Goal: Task Accomplishment & Management: Use online tool/utility

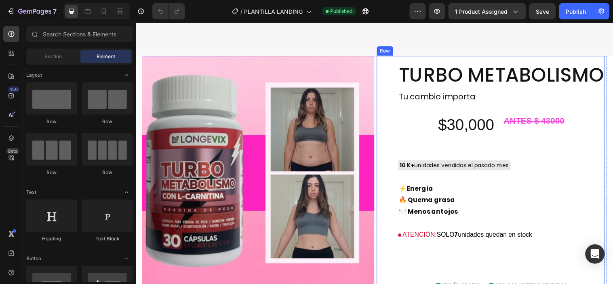
scroll to position [1257, 0]
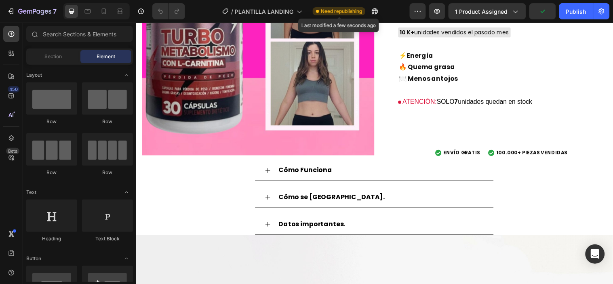
click at [346, 13] on span "Need republishing" at bounding box center [341, 11] width 41 height 7
click at [369, 7] on button "button" at bounding box center [375, 11] width 16 height 16
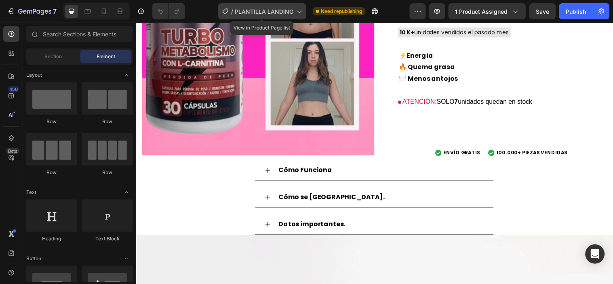
click at [301, 13] on icon at bounding box center [299, 11] width 8 height 8
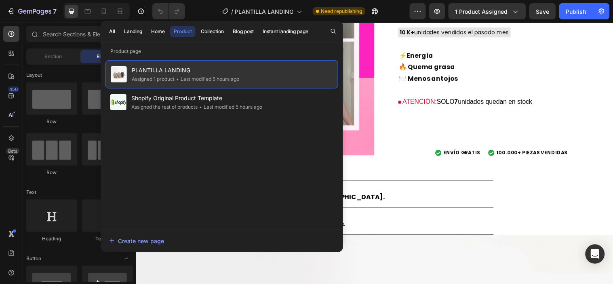
click at [178, 69] on span "PLANTILLA LANDING" at bounding box center [185, 70] width 107 height 10
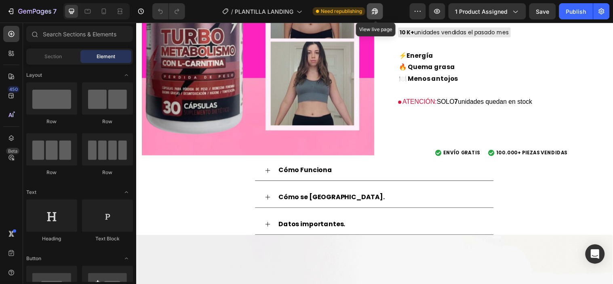
click at [374, 12] on icon "button" at bounding box center [373, 13] width 2 height 2
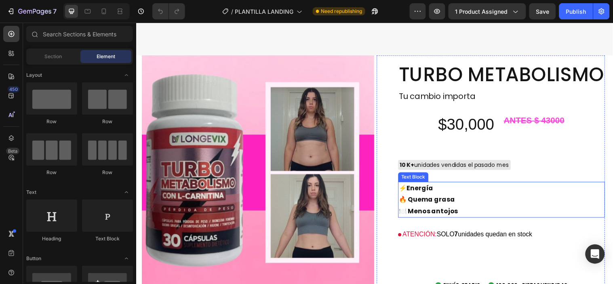
scroll to position [1122, 0]
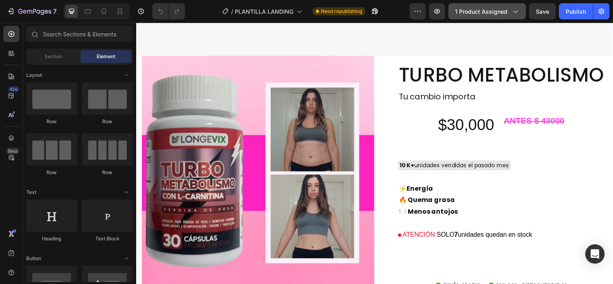
click at [510, 13] on div "1 product assigned" at bounding box center [487, 11] width 64 height 8
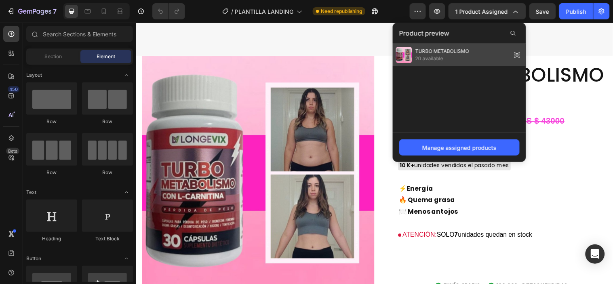
click at [518, 57] on icon at bounding box center [517, 54] width 11 height 11
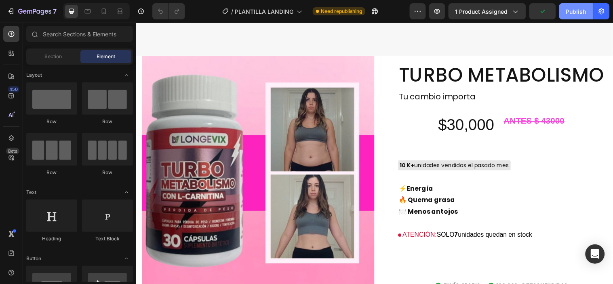
click at [573, 6] on button "Publish" at bounding box center [576, 11] width 34 height 16
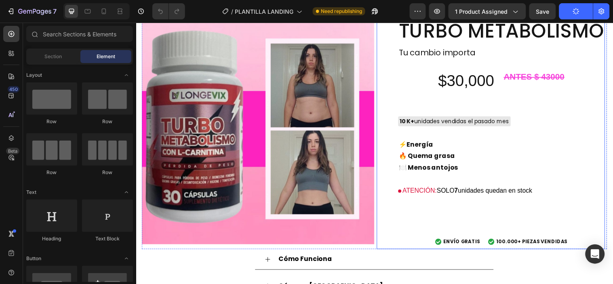
scroll to position [1167, 0]
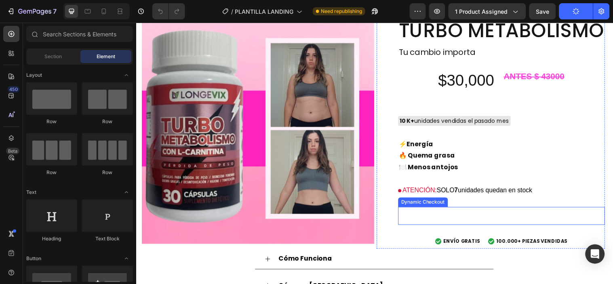
click at [464, 212] on button "Buy it now" at bounding box center [508, 219] width 210 height 18
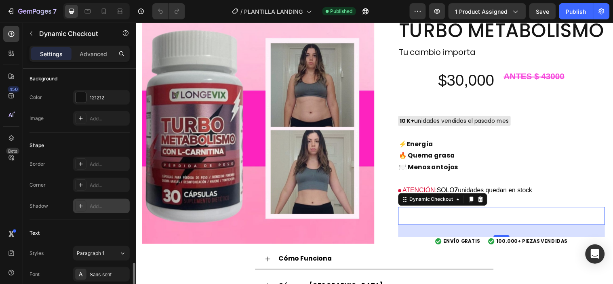
scroll to position [314, 0]
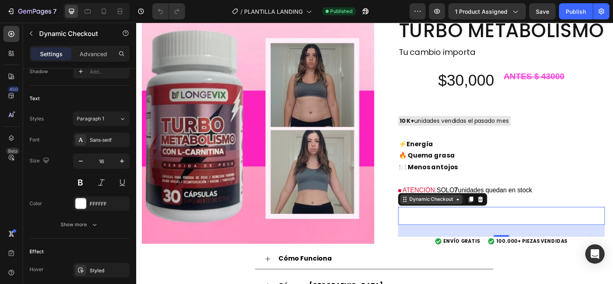
click at [460, 199] on icon at bounding box center [463, 202] width 6 height 6
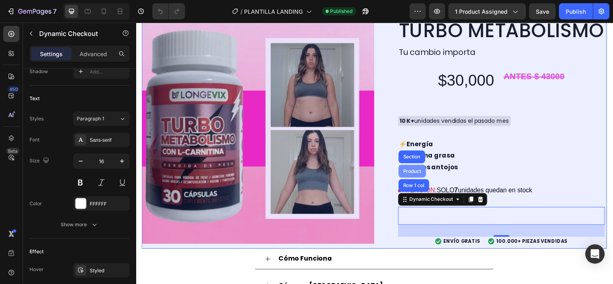
click at [420, 171] on div "Product" at bounding box center [416, 173] width 21 height 5
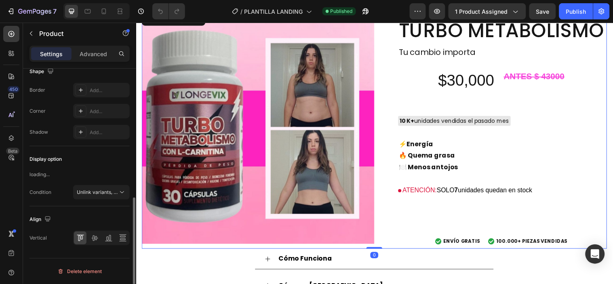
scroll to position [0, 0]
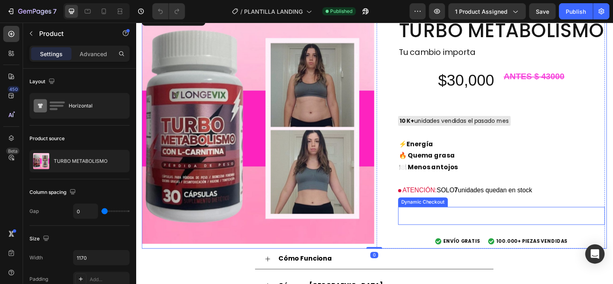
click at [459, 213] on button "Buy it now" at bounding box center [508, 219] width 210 height 18
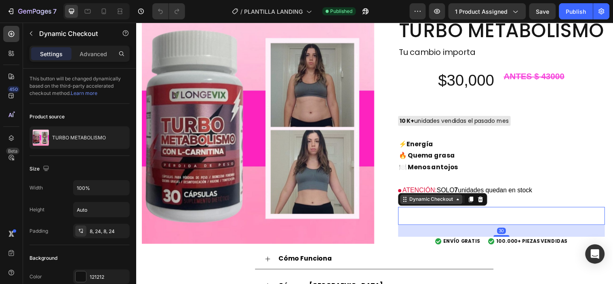
click at [454, 199] on div "Dynamic Checkout" at bounding box center [436, 201] width 47 height 7
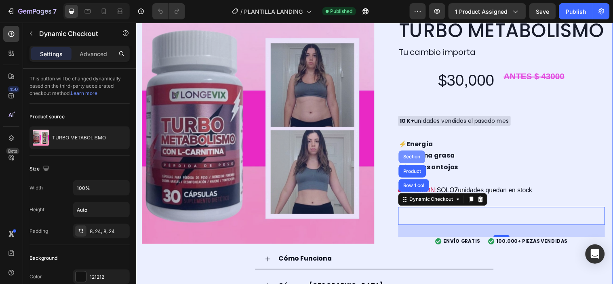
click at [416, 156] on div "Section" at bounding box center [416, 158] width 21 height 5
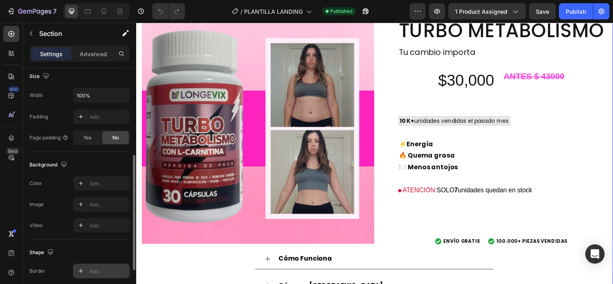
scroll to position [255, 0]
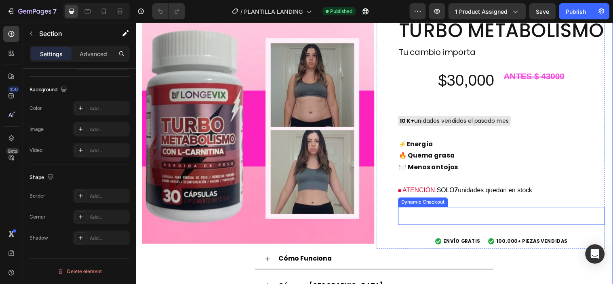
click at [466, 211] on button "Buy it now" at bounding box center [508, 219] width 210 height 18
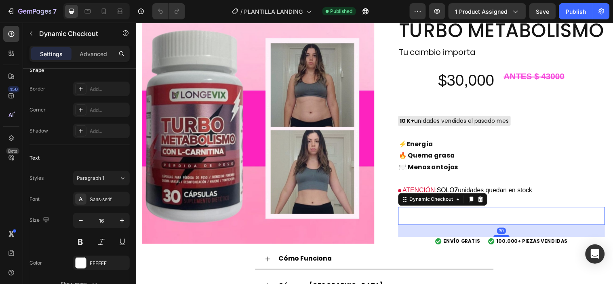
scroll to position [0, 0]
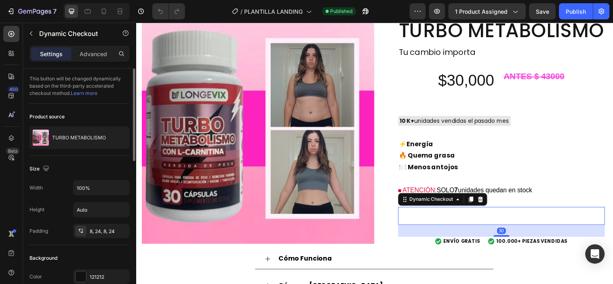
click at [466, 211] on button "Buy it now" at bounding box center [508, 219] width 210 height 18
click at [410, 202] on icon at bounding box center [410, 202] width 1 height 1
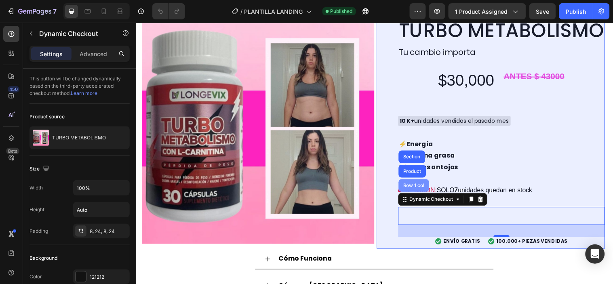
click at [424, 185] on div "Row 1 col" at bounding box center [418, 187] width 25 height 5
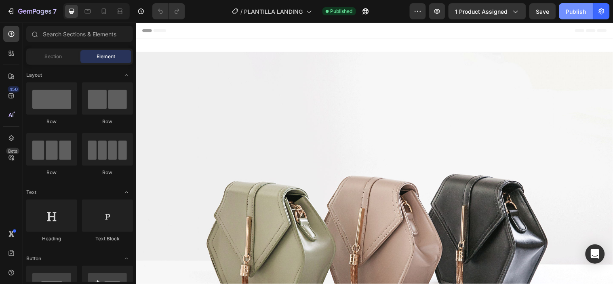
click at [577, 12] on div "Publish" at bounding box center [576, 11] width 20 height 8
click at [407, 66] on img at bounding box center [378, 234] width 485 height 364
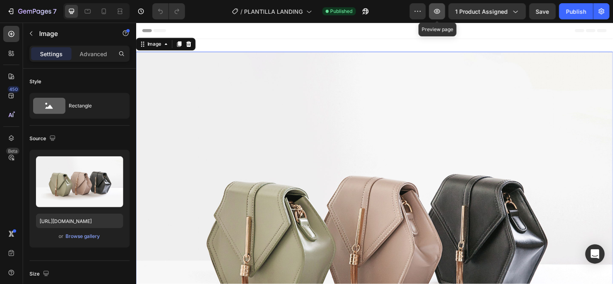
click at [438, 10] on icon "button" at bounding box center [437, 11] width 6 height 5
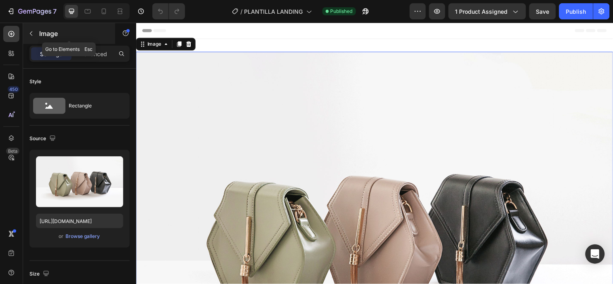
click at [29, 32] on icon "button" at bounding box center [31, 33] width 6 height 6
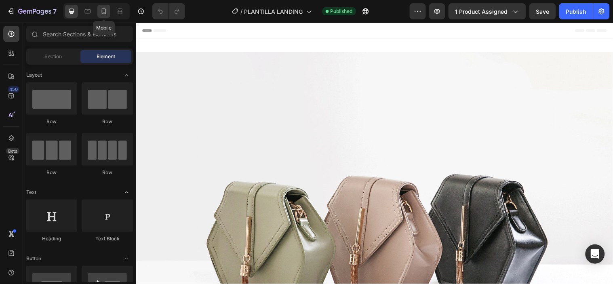
click at [105, 13] on icon at bounding box center [104, 11] width 8 height 8
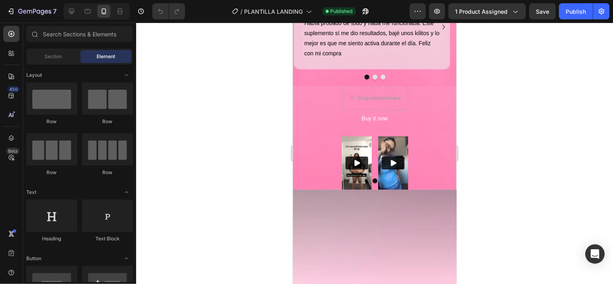
scroll to position [1001, 0]
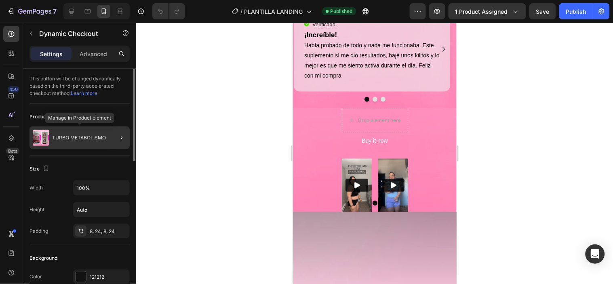
click at [103, 140] on p "TURBO METABOLISMO" at bounding box center [79, 138] width 54 height 6
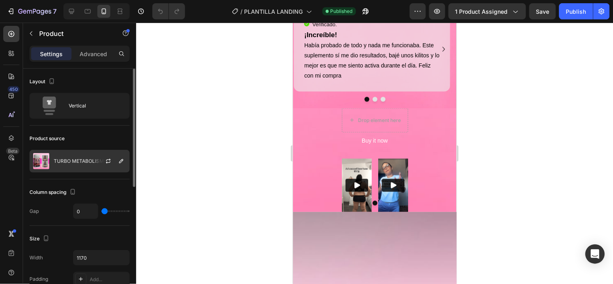
click at [90, 159] on p "TURBO METABOLISMO" at bounding box center [81, 161] width 54 height 6
click at [110, 163] on icon "button" at bounding box center [108, 161] width 6 height 6
click at [118, 160] on icon "button" at bounding box center [121, 161] width 6 height 6
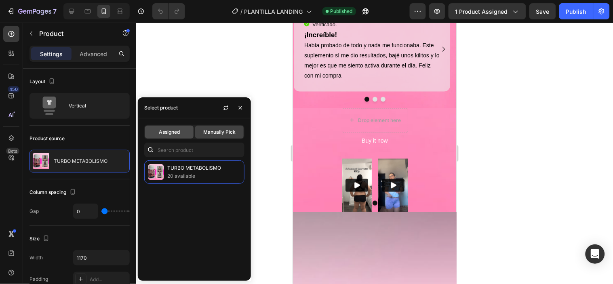
click at [185, 132] on div "Assigned" at bounding box center [169, 132] width 48 height 13
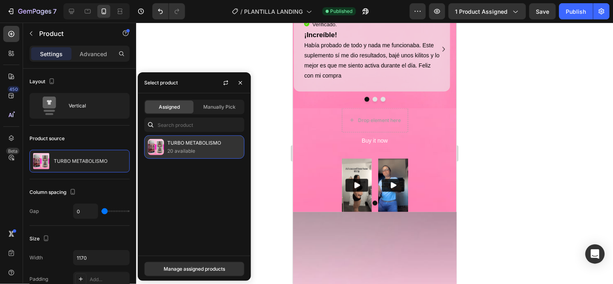
click at [177, 148] on p "20 available" at bounding box center [204, 151] width 74 height 8
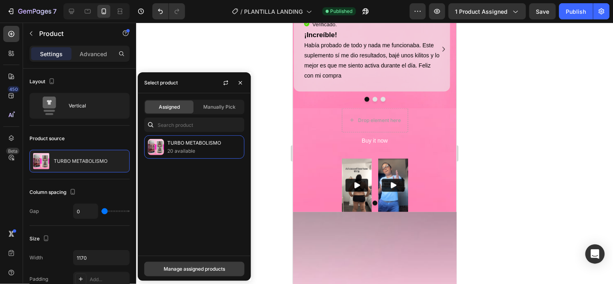
click at [188, 266] on div "Manage assigned products" at bounding box center [194, 269] width 61 height 7
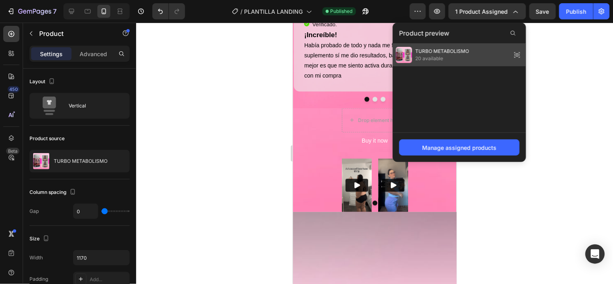
click at [467, 59] on span "20 available" at bounding box center [442, 58] width 54 height 7
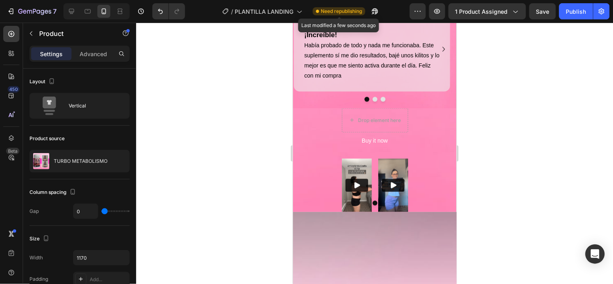
click at [325, 12] on span "Need republishing" at bounding box center [341, 11] width 41 height 7
click at [326, 12] on span "Need republishing" at bounding box center [341, 11] width 41 height 7
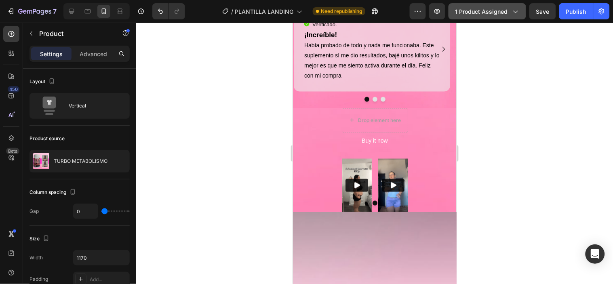
click at [522, 15] on button "1 product assigned" at bounding box center [488, 11] width 78 height 16
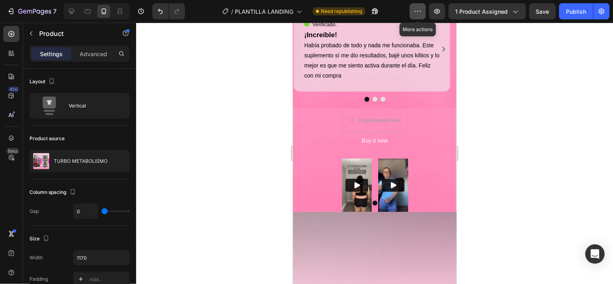
click at [421, 11] on icon "button" at bounding box center [418, 11] width 8 height 8
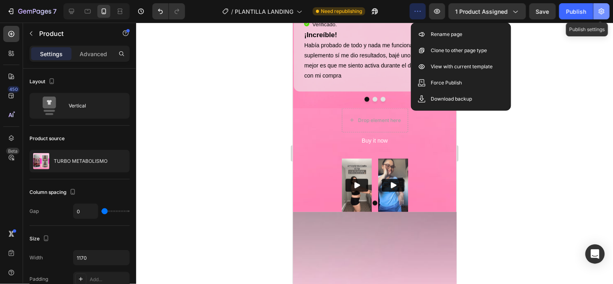
click at [606, 10] on button "button" at bounding box center [602, 11] width 16 height 16
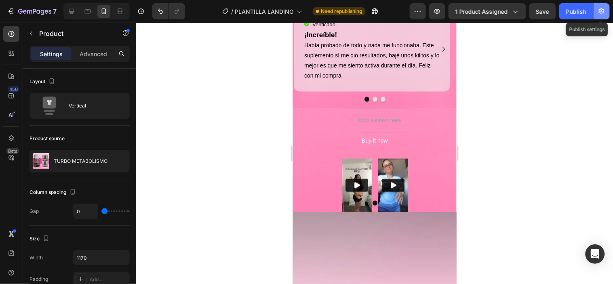
click at [603, 0] on body "7 / PLANTILLA LANDING Need republishing Preview 1 product assigned Save Publish…" at bounding box center [306, 0] width 613 height 0
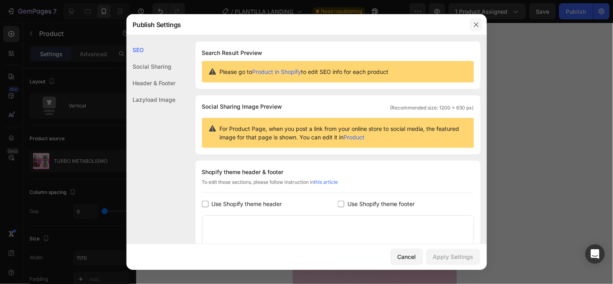
click at [474, 23] on icon "button" at bounding box center [476, 24] width 6 height 6
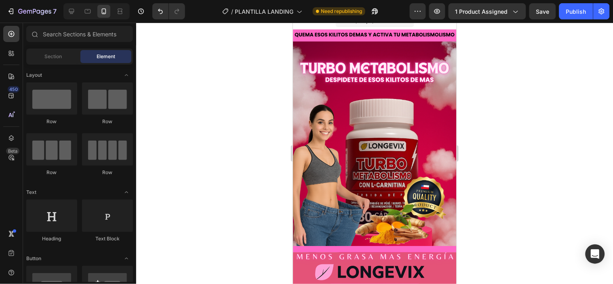
scroll to position [0, 0]
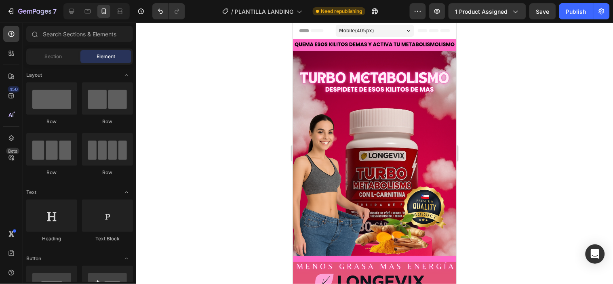
drag, startPoint x: 453, startPoint y: 233, endPoint x: 725, endPoint y: 37, distance: 335.8
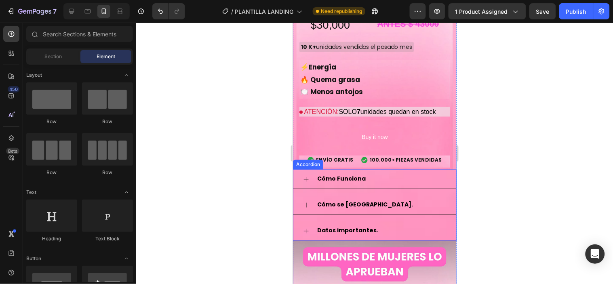
scroll to position [1033, 0]
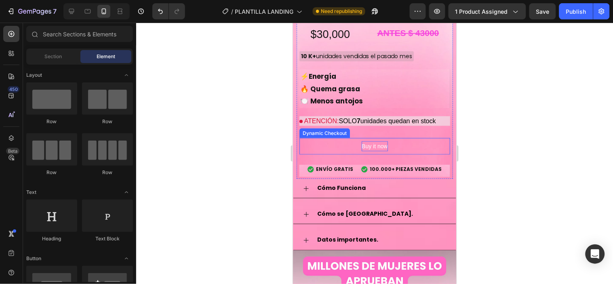
click at [365, 141] on div "Buy it now" at bounding box center [374, 146] width 26 height 10
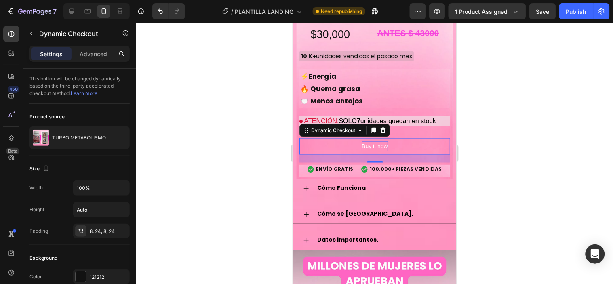
click at [372, 141] on div "Buy it now" at bounding box center [374, 146] width 26 height 10
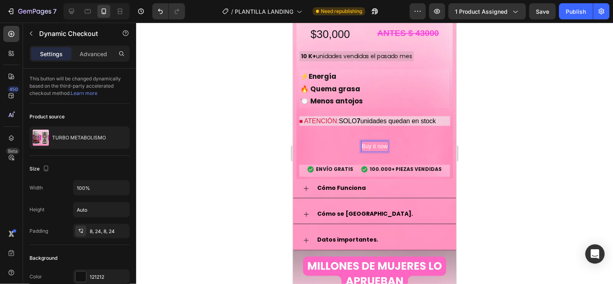
click at [373, 141] on p "Buy it now" at bounding box center [374, 146] width 26 height 10
click at [556, 130] on div at bounding box center [374, 153] width 477 height 261
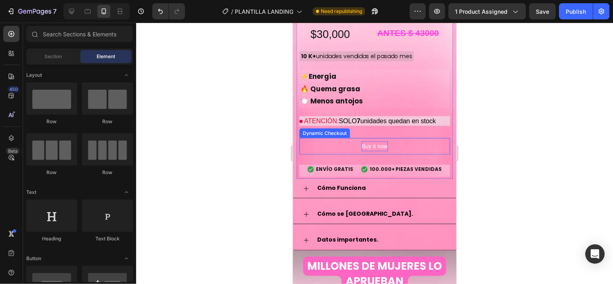
click at [377, 141] on p "Buy it now" at bounding box center [374, 146] width 26 height 10
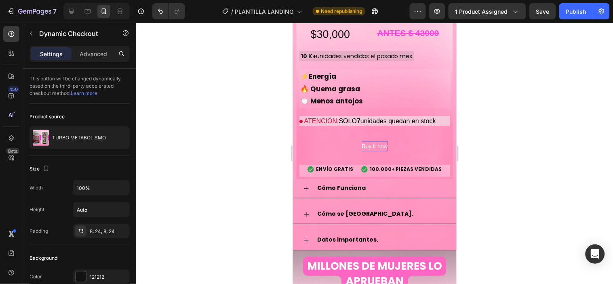
click at [417, 138] on button "Buy it now" at bounding box center [374, 146] width 151 height 17
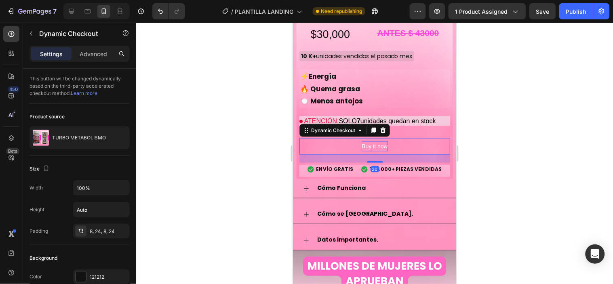
click at [417, 138] on button "Buy it now" at bounding box center [374, 146] width 151 height 17
click at [324, 138] on button "Buy it now" at bounding box center [374, 146] width 151 height 17
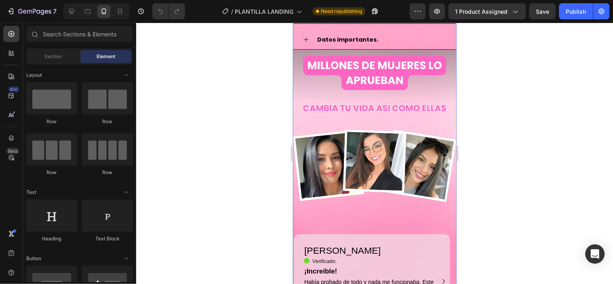
scroll to position [943, 0]
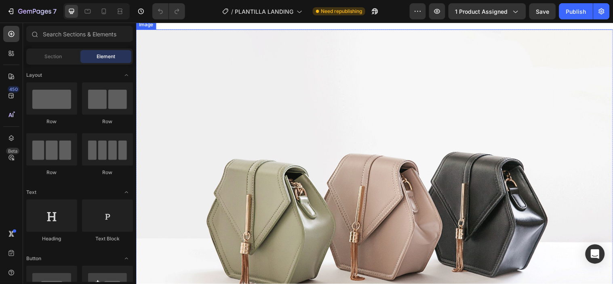
scroll to position [45, 0]
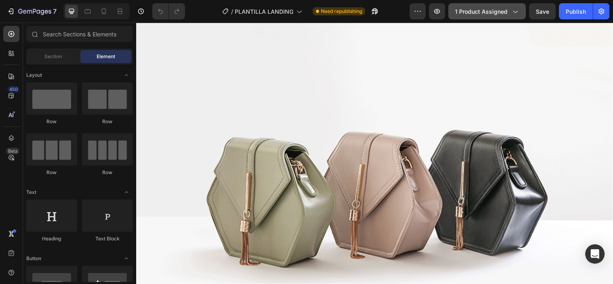
click at [516, 6] on button "1 product assigned" at bounding box center [488, 11] width 78 height 16
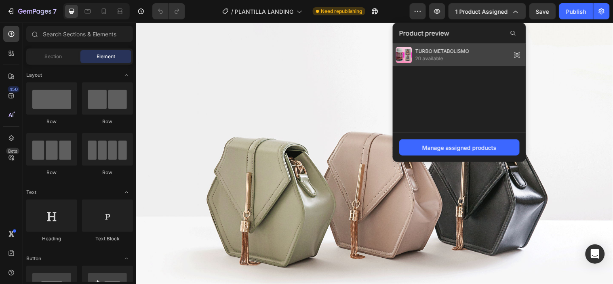
click at [478, 51] on div "TURBO METABOLISMO 20 available" at bounding box center [459, 55] width 133 height 23
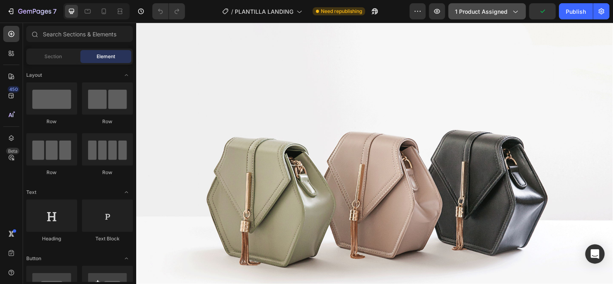
click at [492, 5] on button "1 product assigned" at bounding box center [488, 11] width 78 height 16
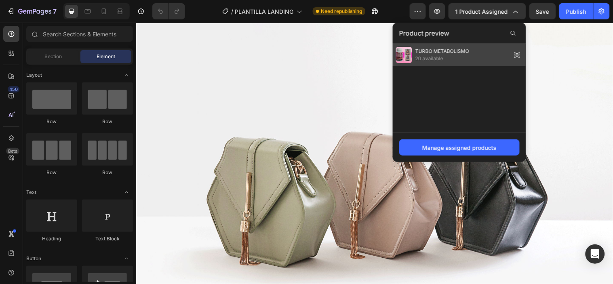
click at [409, 55] on img at bounding box center [404, 55] width 16 height 16
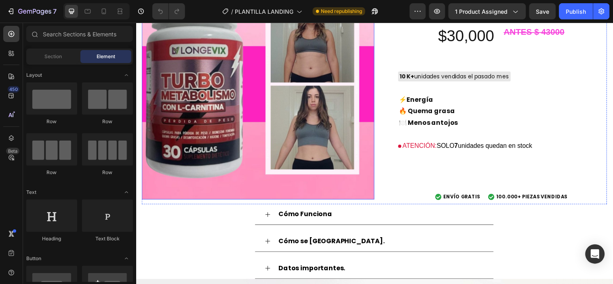
scroll to position [1122, 0]
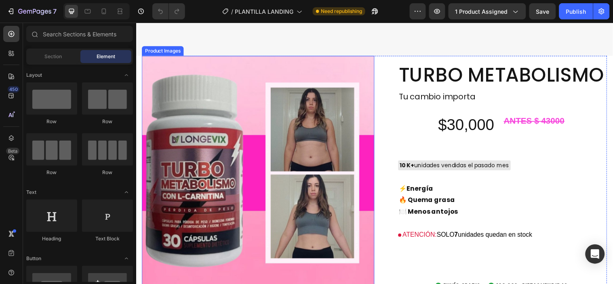
click at [369, 165] on img at bounding box center [260, 174] width 236 height 236
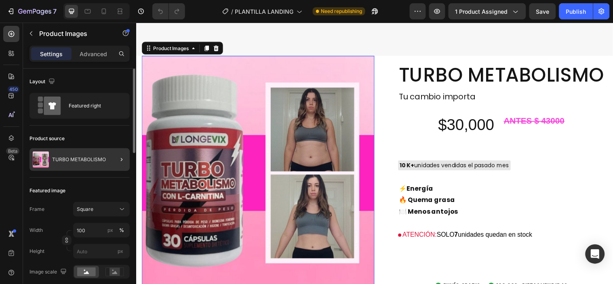
click at [114, 155] on div at bounding box center [118, 159] width 23 height 23
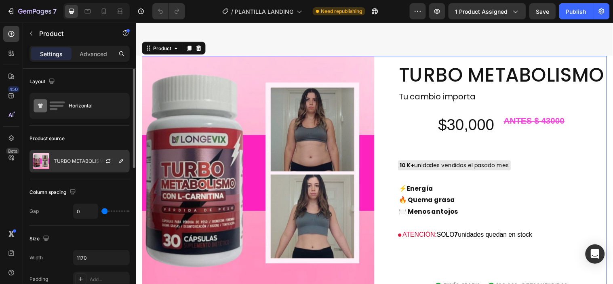
click at [100, 156] on div at bounding box center [112, 161] width 36 height 22
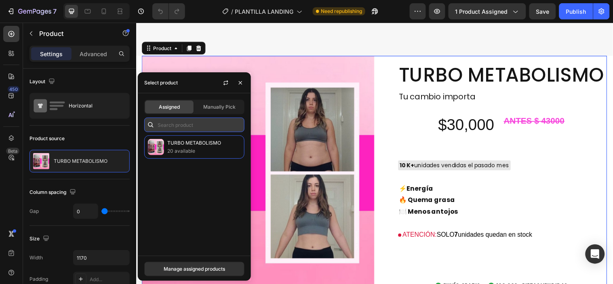
click at [178, 125] on input "text" at bounding box center [194, 125] width 100 height 15
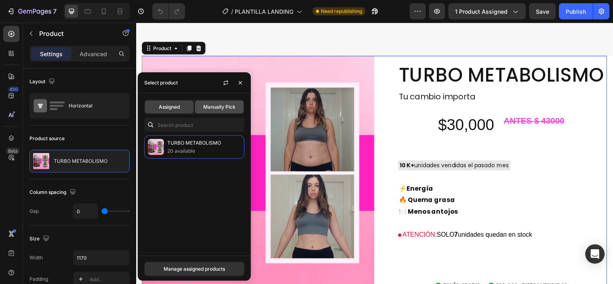
click at [234, 111] on div "Manually Pick" at bounding box center [219, 107] width 48 height 13
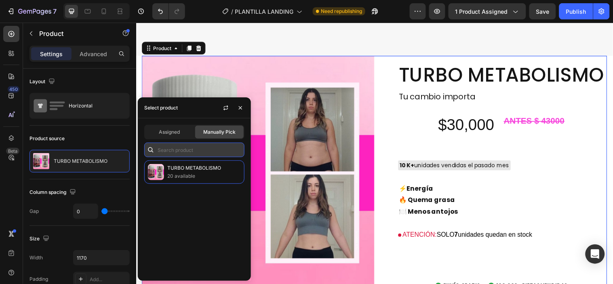
click at [196, 152] on input "text" at bounding box center [194, 150] width 100 height 15
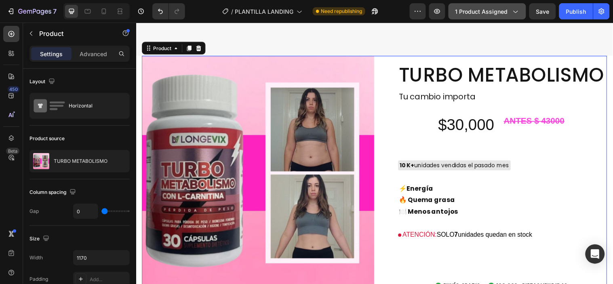
click at [520, 10] on button "1 product assigned" at bounding box center [488, 11] width 78 height 16
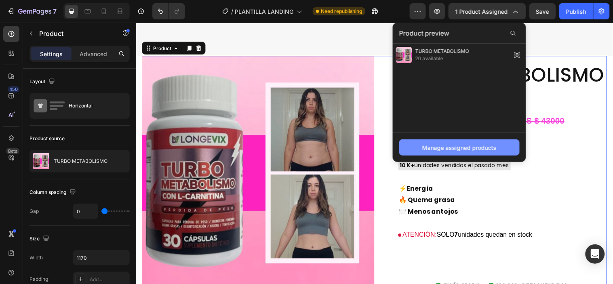
click at [478, 141] on button "Manage assigned products" at bounding box center [459, 147] width 120 height 16
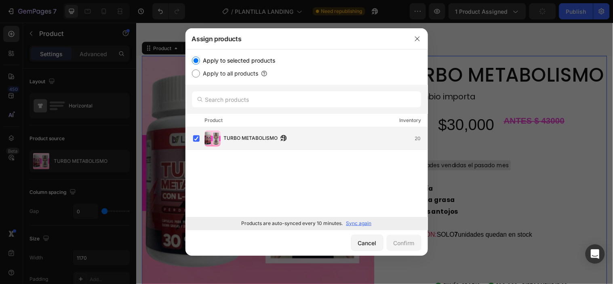
click at [348, 143] on div "TURBO METABOLISMO 20" at bounding box center [326, 138] width 204 height 9
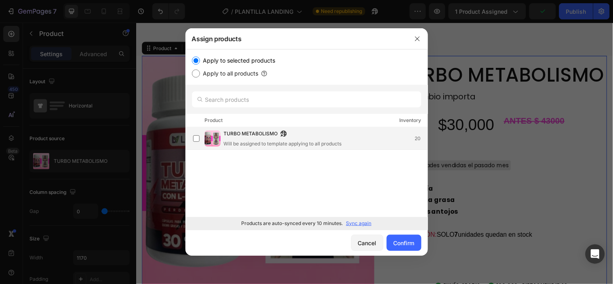
click at [348, 142] on div "TURBO METABOLISMO Will be assigned to template applying to all products 20" at bounding box center [326, 139] width 204 height 18
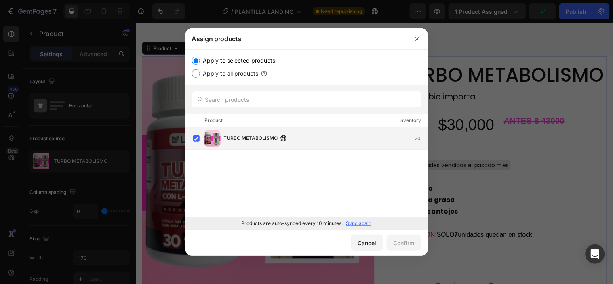
click at [348, 142] on div "TURBO METABOLISMO 20" at bounding box center [326, 138] width 204 height 9
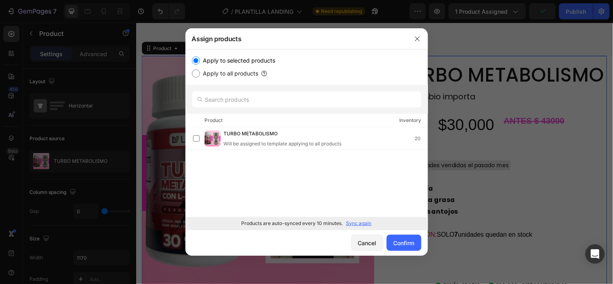
click at [248, 75] on label "Apply to all products" at bounding box center [229, 74] width 59 height 10
click at [200, 75] on input "Apply to all products" at bounding box center [196, 74] width 8 height 8
radio input "true"
click at [364, 242] on div "Cancel" at bounding box center [367, 243] width 19 height 8
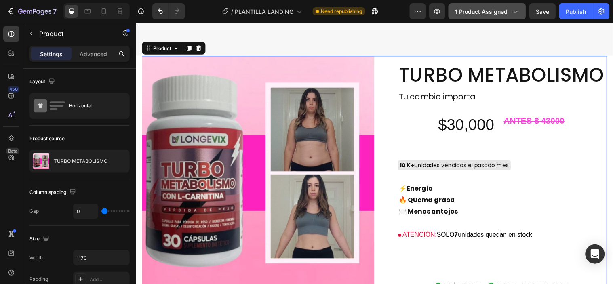
click at [474, 11] on span "1 product assigned" at bounding box center [481, 11] width 53 height 8
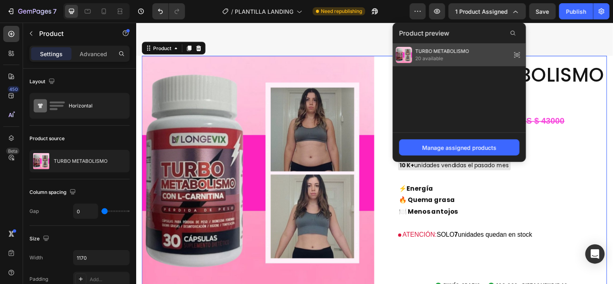
click at [516, 50] on icon at bounding box center [517, 54] width 11 height 11
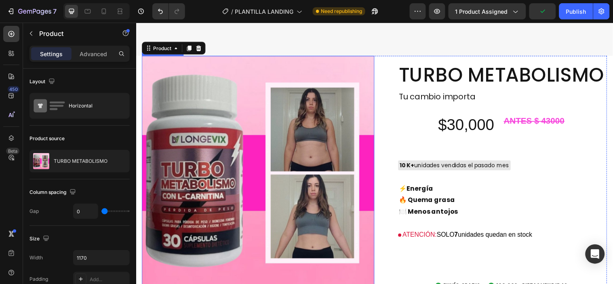
click at [344, 201] on img at bounding box center [260, 174] width 236 height 236
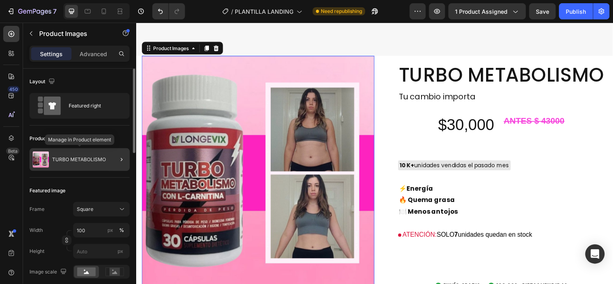
click at [61, 162] on p "TURBO METABOLISMO" at bounding box center [79, 160] width 54 height 6
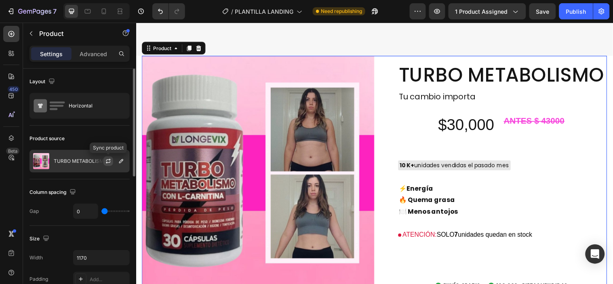
click at [110, 160] on icon "button" at bounding box center [108, 161] width 6 height 6
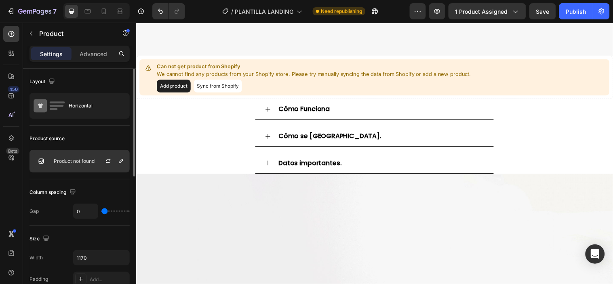
click at [74, 162] on p "Product not found" at bounding box center [74, 161] width 41 height 6
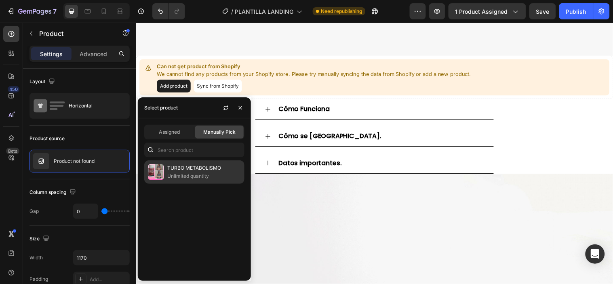
click at [211, 173] on p "Unlimited quantity" at bounding box center [204, 176] width 74 height 8
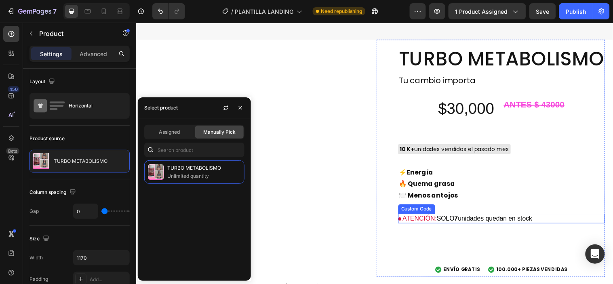
scroll to position [1167, 0]
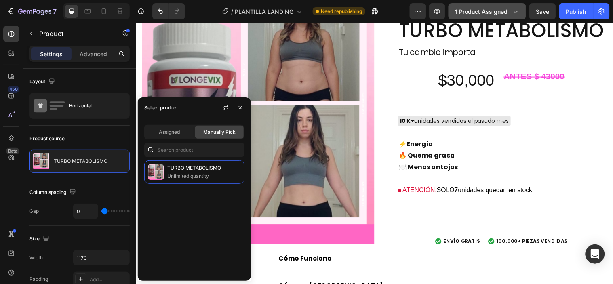
click at [481, 6] on button "1 product assigned" at bounding box center [488, 11] width 78 height 16
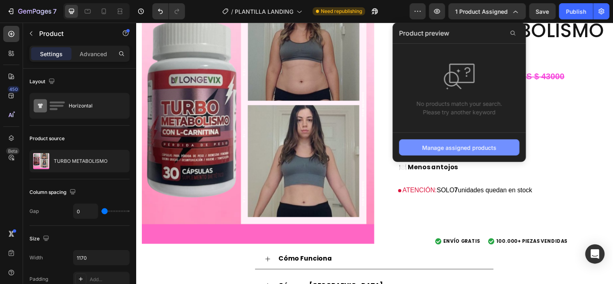
click at [470, 147] on div "Manage assigned products" at bounding box center [459, 147] width 74 height 8
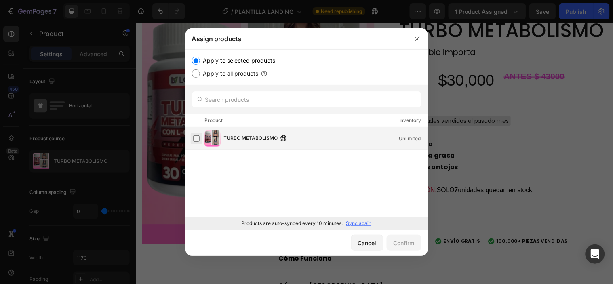
click at [195, 137] on label at bounding box center [196, 138] width 6 height 6
click at [416, 248] on button "Confirm" at bounding box center [404, 243] width 35 height 16
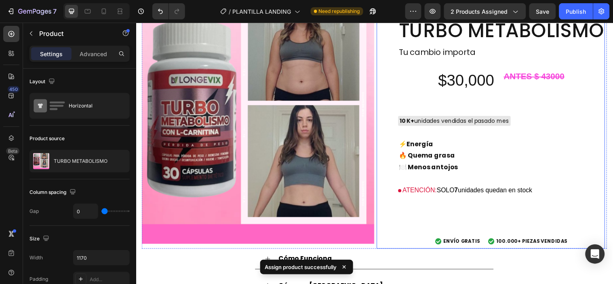
click at [457, 212] on button "Buy it now" at bounding box center [508, 219] width 210 height 18
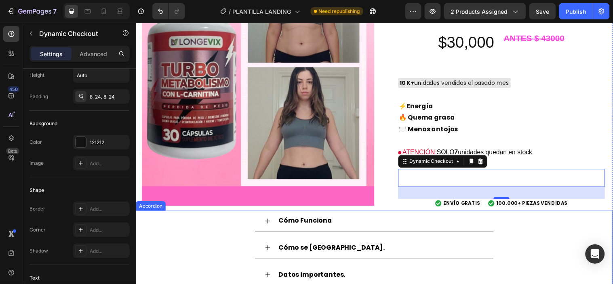
scroll to position [1257, 0]
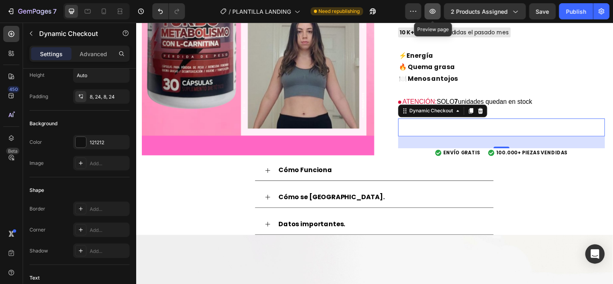
click at [431, 13] on icon "button" at bounding box center [433, 11] width 8 height 8
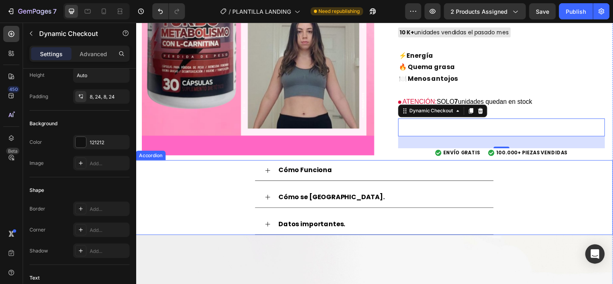
click at [548, 180] on div "Cómo Funciona Cómo se usa. Datos importantes." at bounding box center [378, 200] width 485 height 76
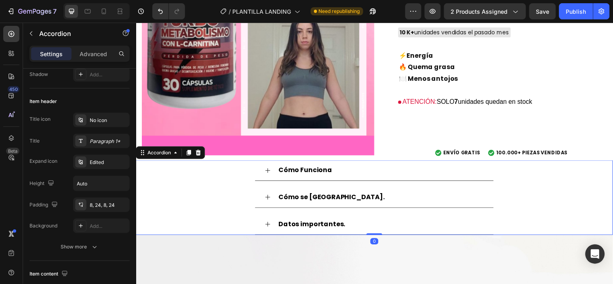
scroll to position [0, 0]
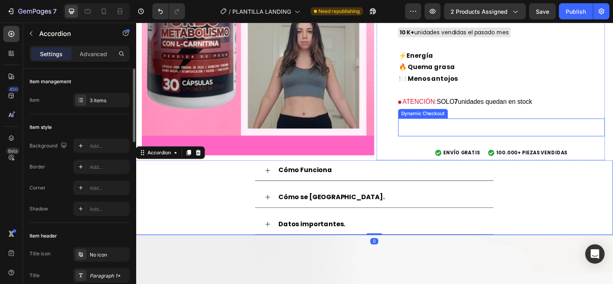
click at [489, 131] on button "Buy it now" at bounding box center [508, 129] width 210 height 18
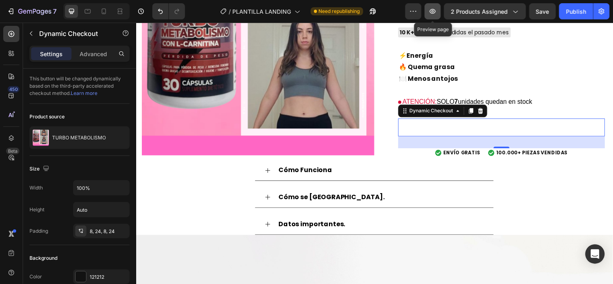
click at [437, 11] on icon "button" at bounding box center [433, 11] width 8 height 8
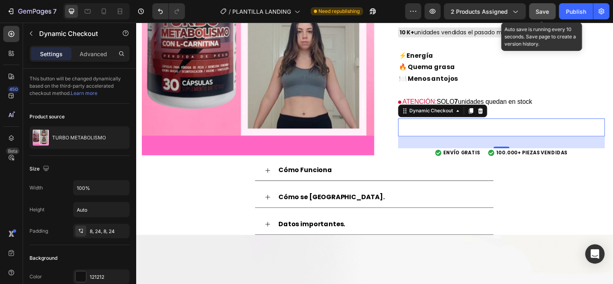
click at [551, 13] on button "Save" at bounding box center [542, 11] width 27 height 16
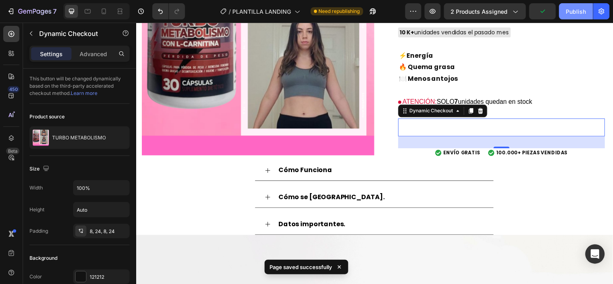
click at [580, 11] on div "Publish" at bounding box center [576, 11] width 20 height 8
